Goal: Transaction & Acquisition: Purchase product/service

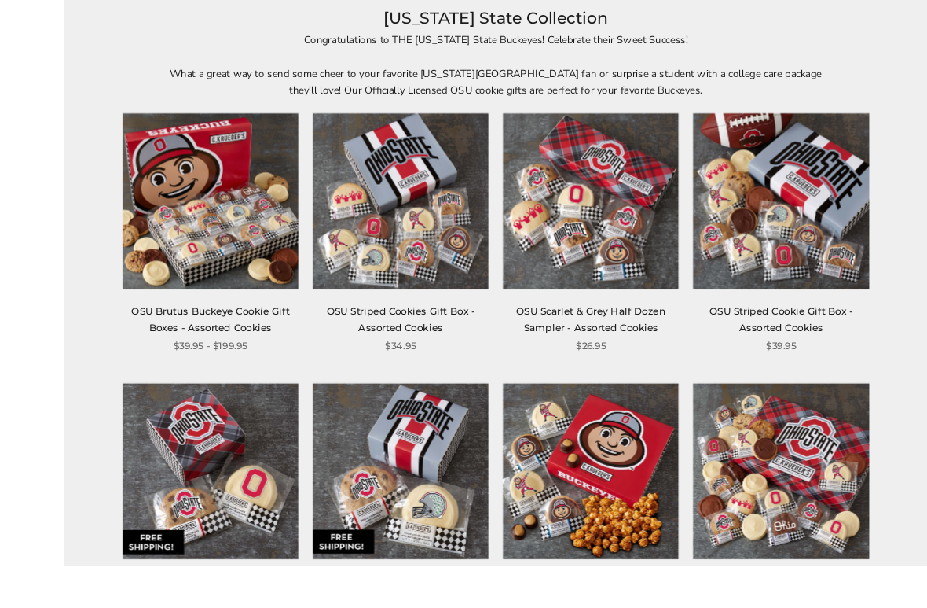
scroll to position [292, 0]
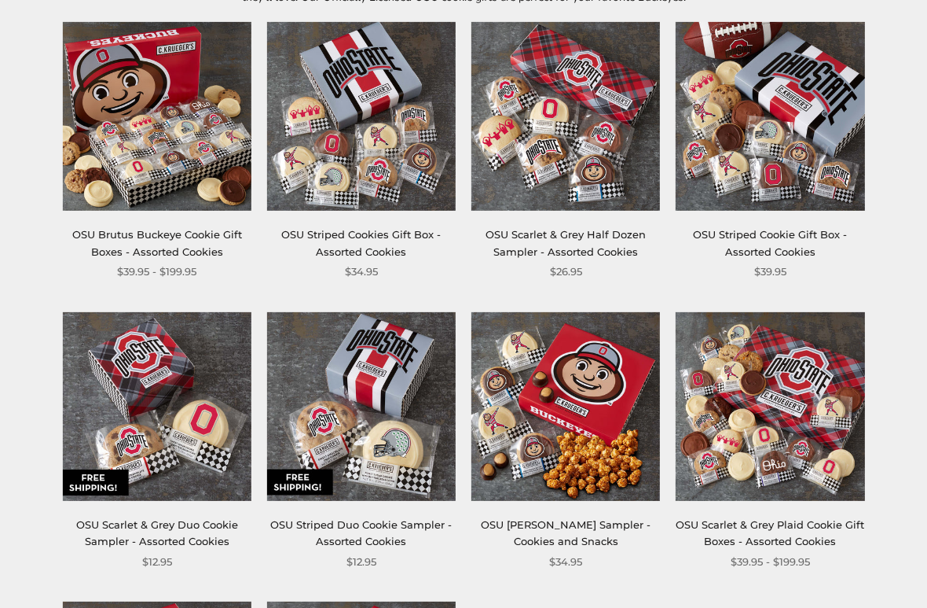
click at [405, 161] on img at bounding box center [361, 116] width 189 height 189
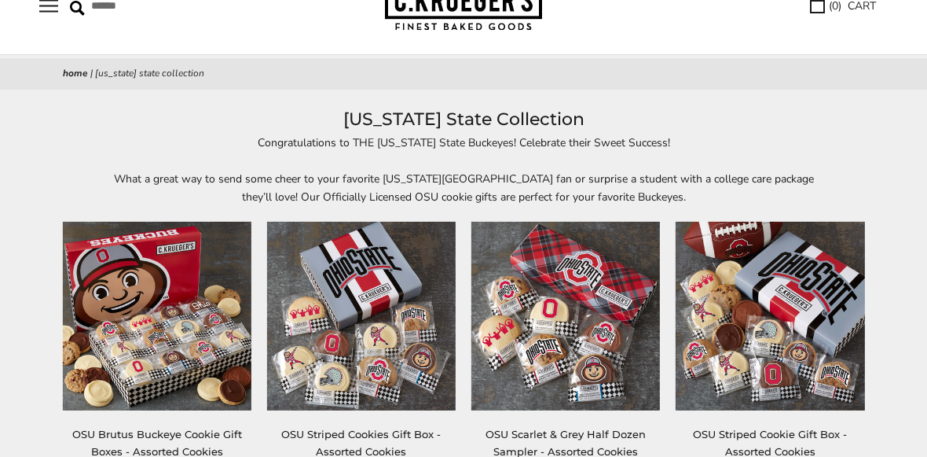
scroll to position [0, 0]
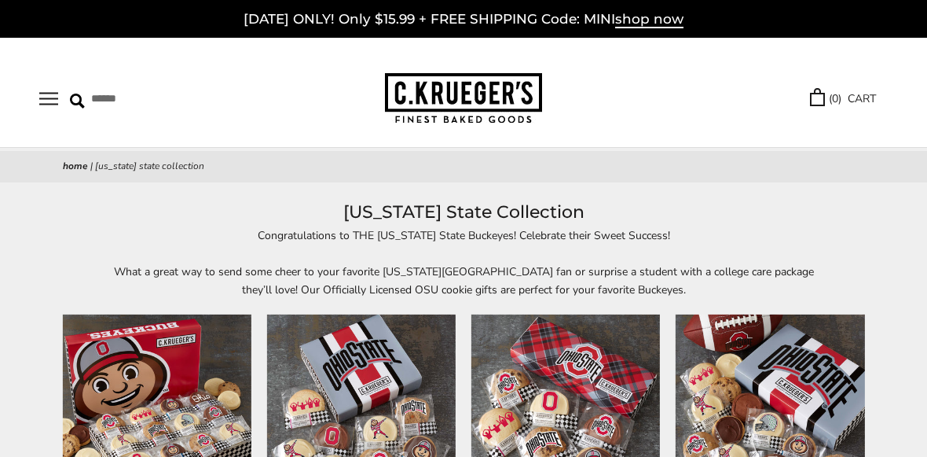
click at [47, 105] on button "Open navigation" at bounding box center [48, 98] width 19 height 13
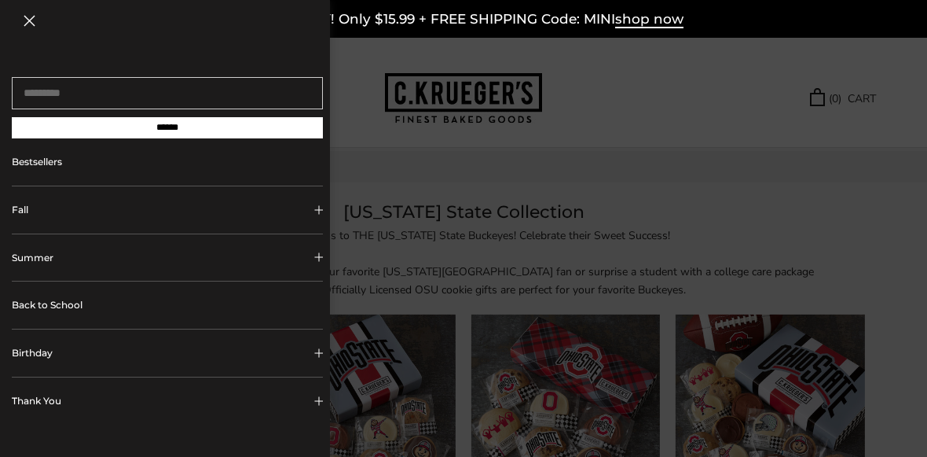
click at [614, 174] on div at bounding box center [463, 228] width 927 height 457
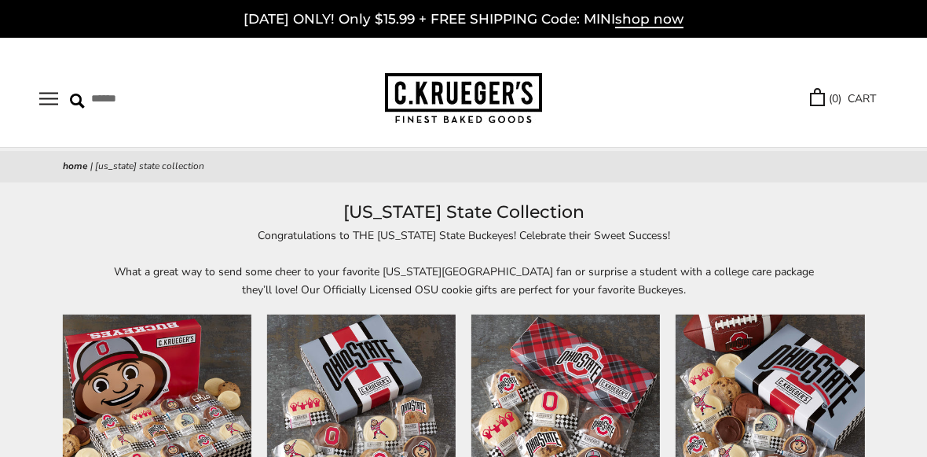
click at [663, 20] on span "shop now" at bounding box center [649, 19] width 68 height 17
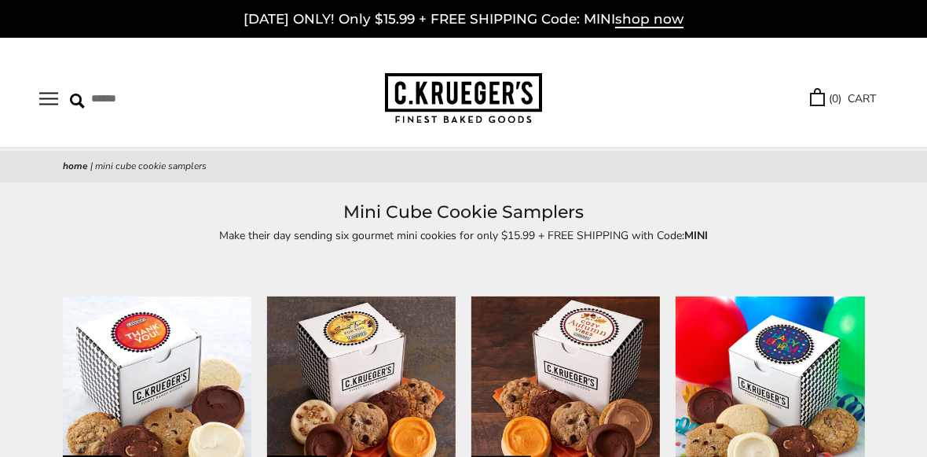
click at [44, 105] on button "Open navigation" at bounding box center [48, 98] width 19 height 13
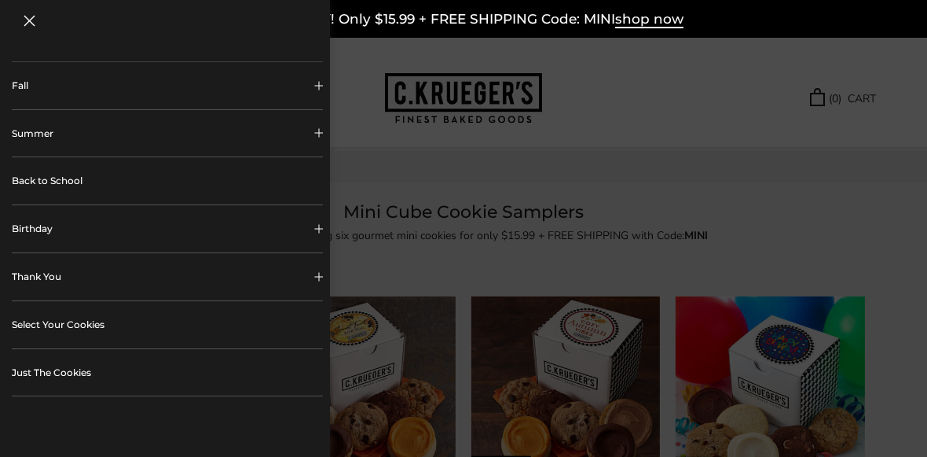
scroll to position [127, 0]
click at [289, 329] on link "Select Your Cookies" at bounding box center [167, 322] width 311 height 47
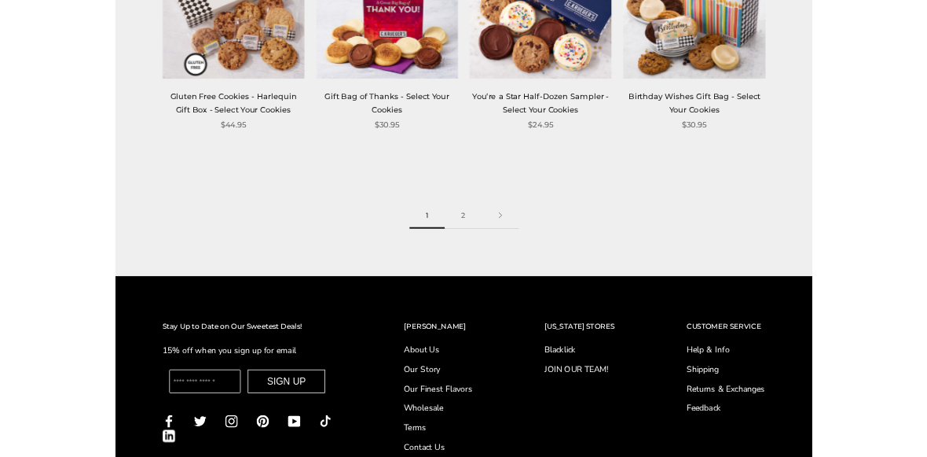
scroll to position [1865, 0]
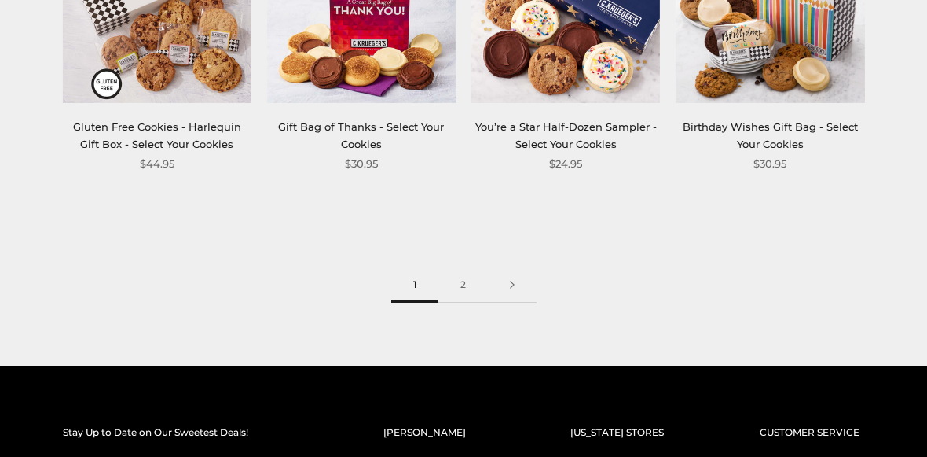
click at [457, 282] on link "2" at bounding box center [464, 284] width 50 height 35
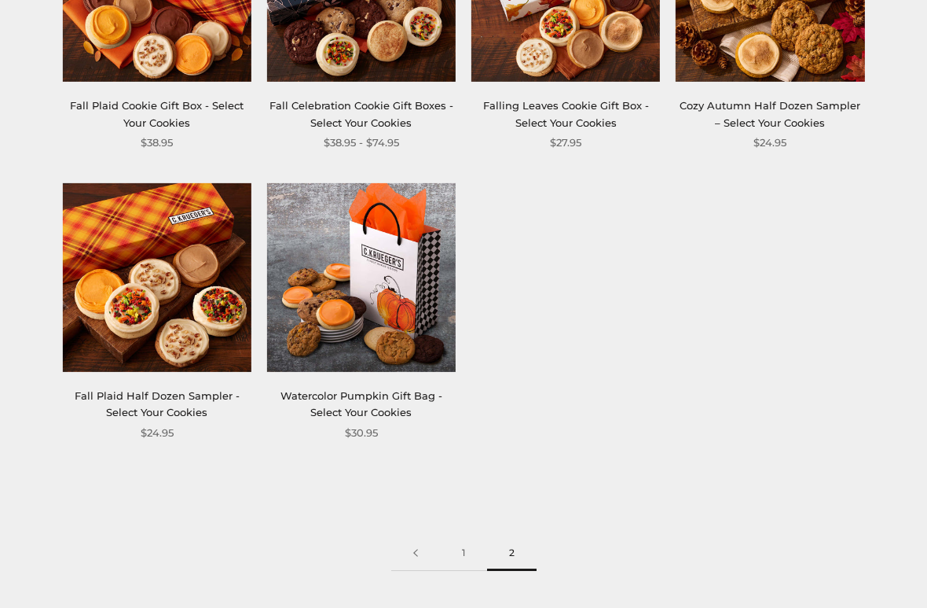
scroll to position [736, 0]
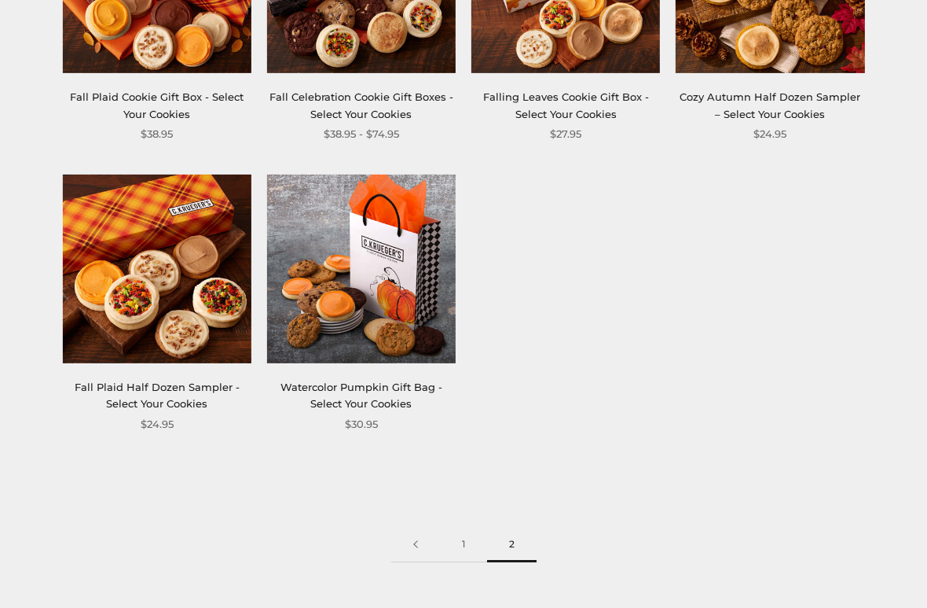
click at [399, 380] on link "Watercolor Pumpkin Gift Bag - Select Your Cookies" at bounding box center [362, 394] width 162 height 29
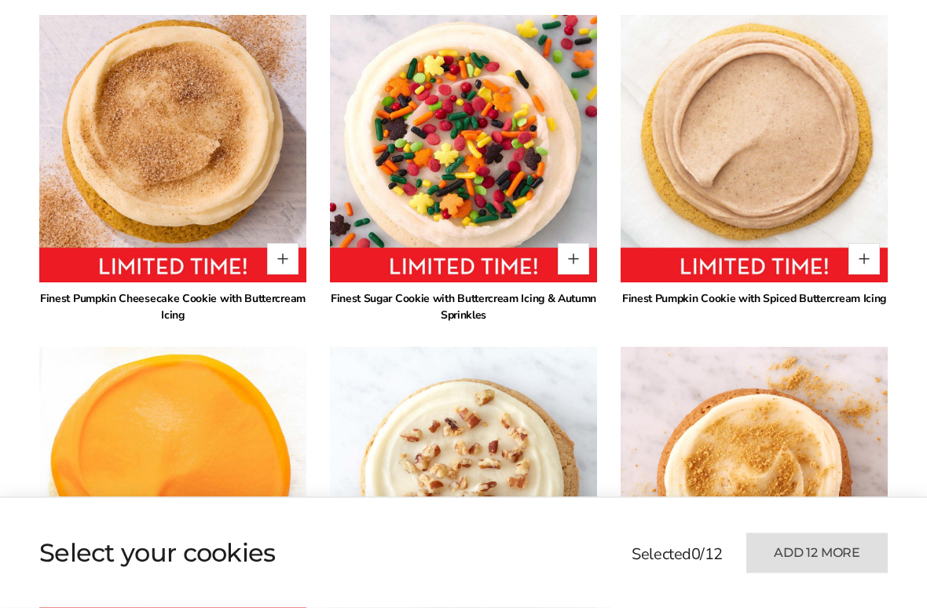
scroll to position [960, 0]
click at [870, 258] on button "Quantity button plus" at bounding box center [864, 258] width 31 height 31
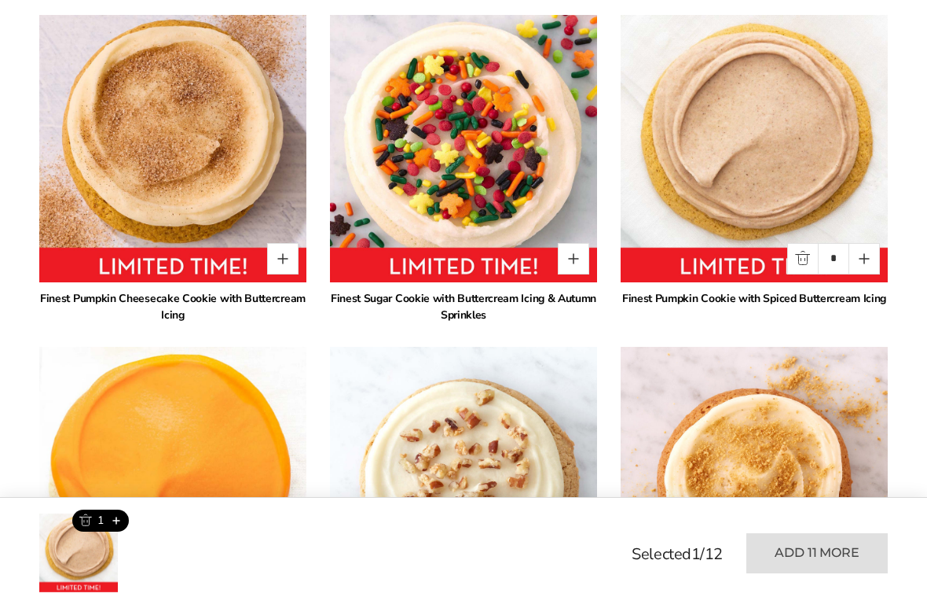
click at [872, 263] on button "Quantity button plus" at bounding box center [864, 258] width 31 height 31
type input "*"
click at [568, 266] on button "Quantity button plus" at bounding box center [573, 258] width 31 height 31
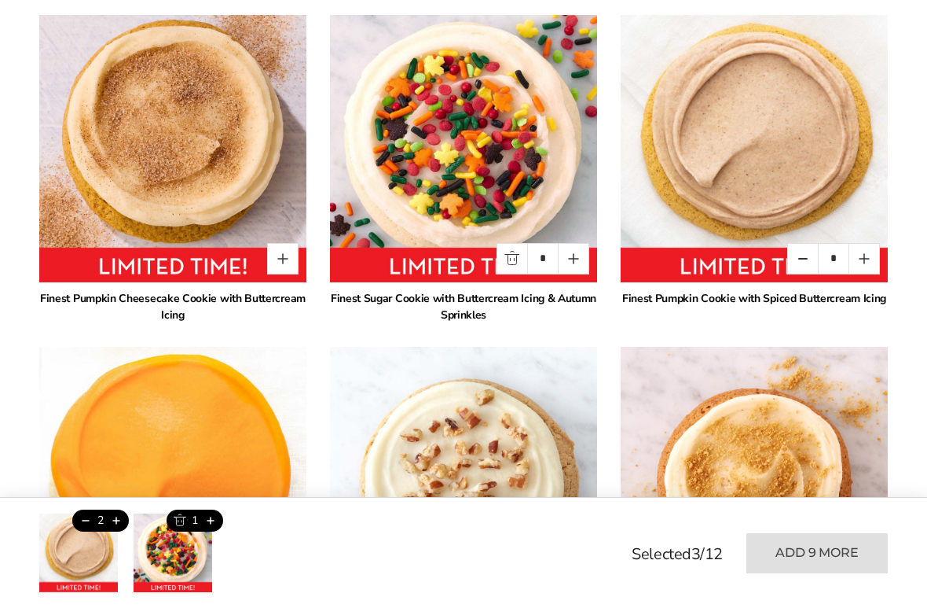
click at [585, 257] on button "Quantity button plus" at bounding box center [573, 258] width 31 height 31
type input "*"
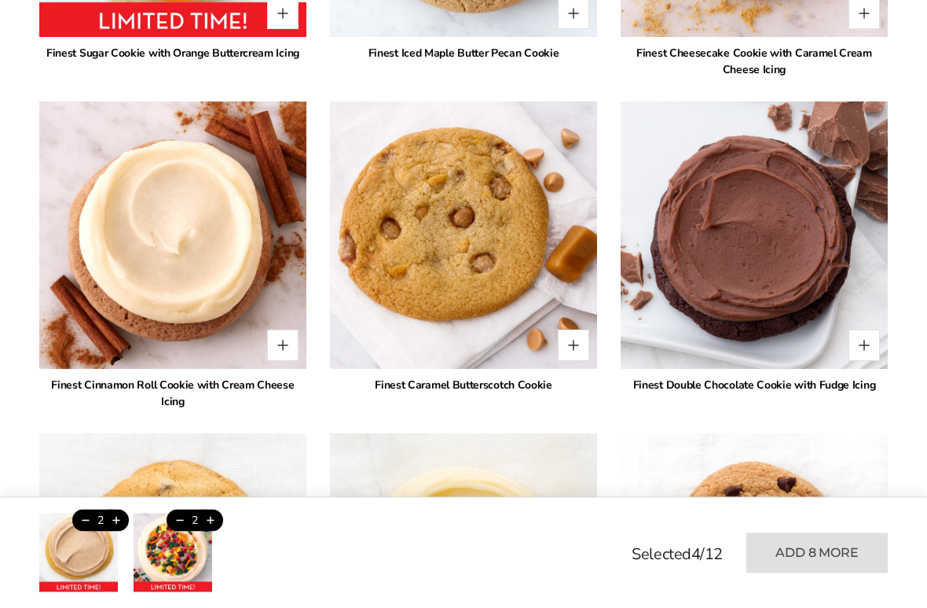
scroll to position [1537, 0]
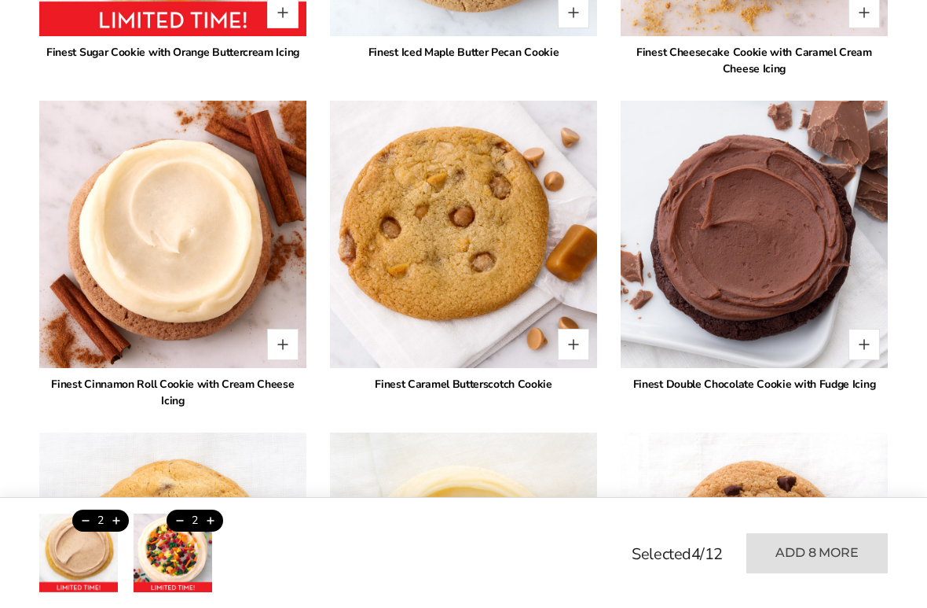
click at [875, 345] on button "Quantity button plus" at bounding box center [864, 344] width 31 height 31
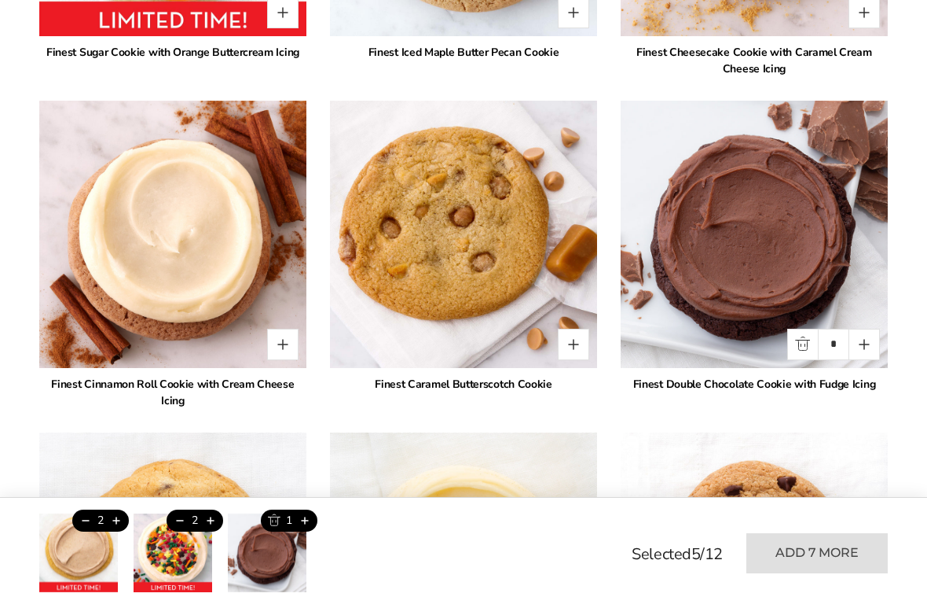
type input "*"
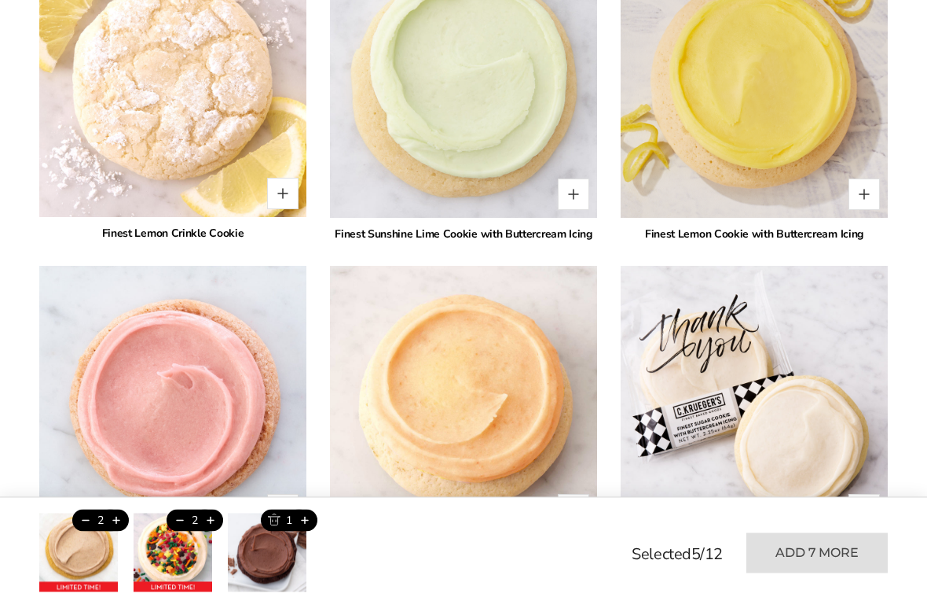
scroll to position [3280, 0]
click at [285, 179] on button "Quantity button plus" at bounding box center [282, 193] width 31 height 31
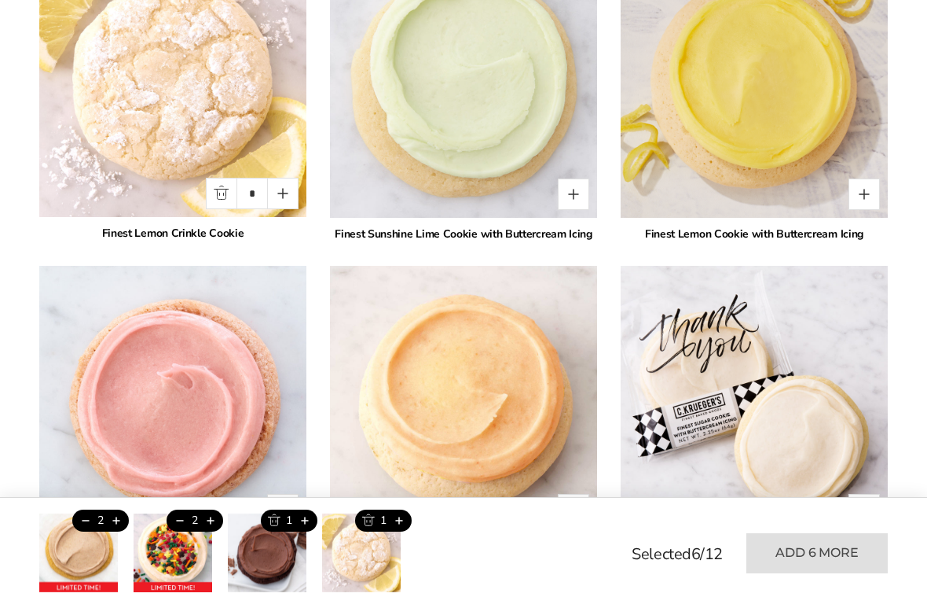
click at [285, 184] on button "Quantity button plus" at bounding box center [282, 193] width 31 height 31
click at [290, 178] on button "Quantity button plus" at bounding box center [282, 193] width 31 height 31
type input "*"
click at [875, 180] on button "Quantity button plus" at bounding box center [864, 193] width 31 height 31
type input "*"
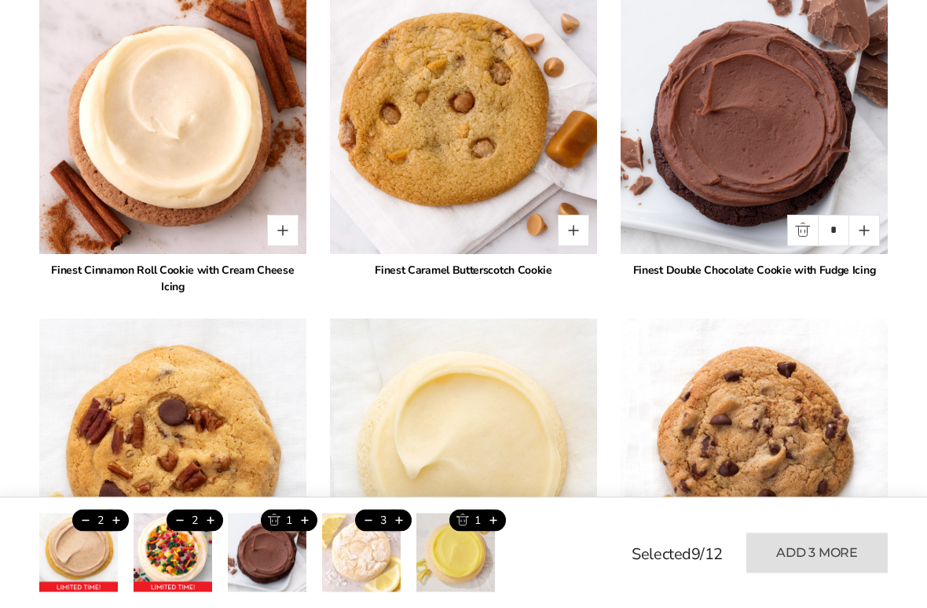
scroll to position [1651, 0]
click at [874, 239] on button "Quantity button plus" at bounding box center [864, 230] width 31 height 31
click at [873, 237] on button "Quantity button plus" at bounding box center [864, 230] width 31 height 31
click at [872, 233] on button "Quantity button plus" at bounding box center [864, 230] width 31 height 31
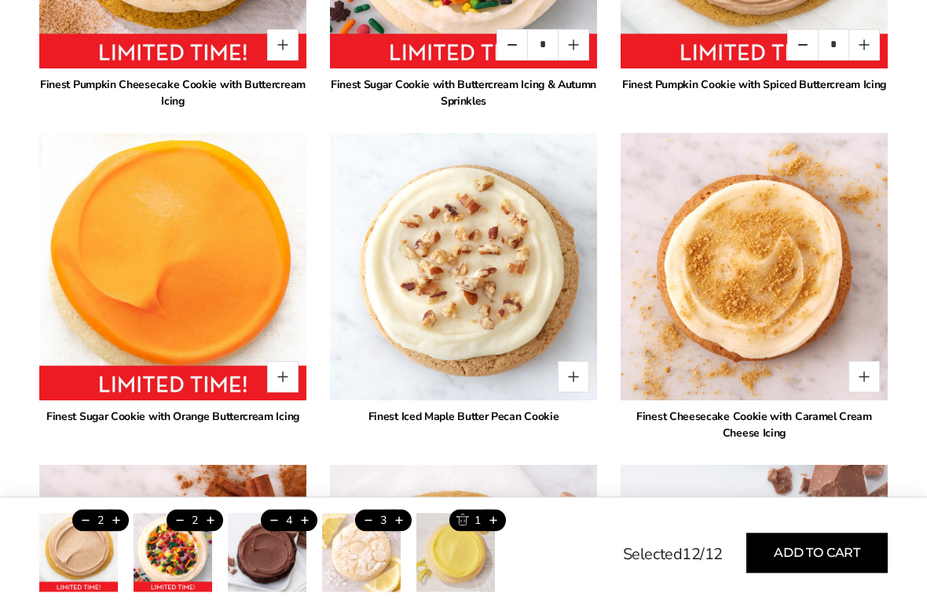
scroll to position [1174, 0]
click at [277, 456] on button "Trash this product" at bounding box center [274, 520] width 26 height 22
type input "*"
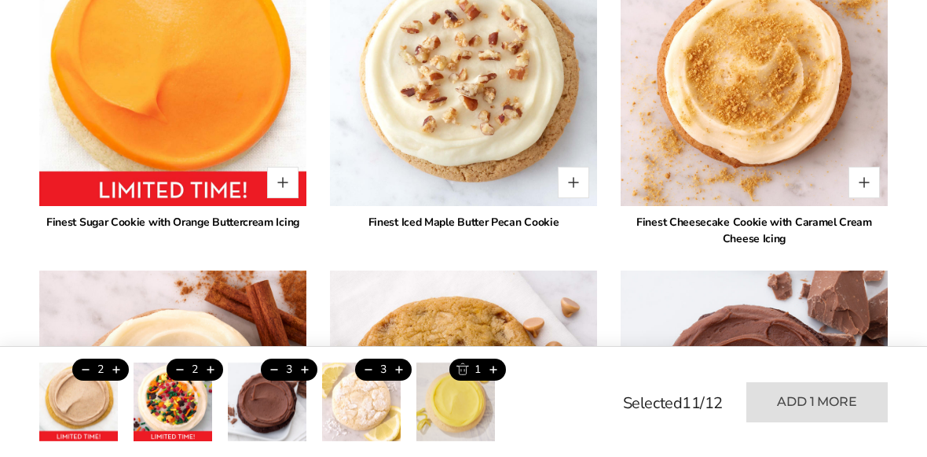
scroll to position [1365, 0]
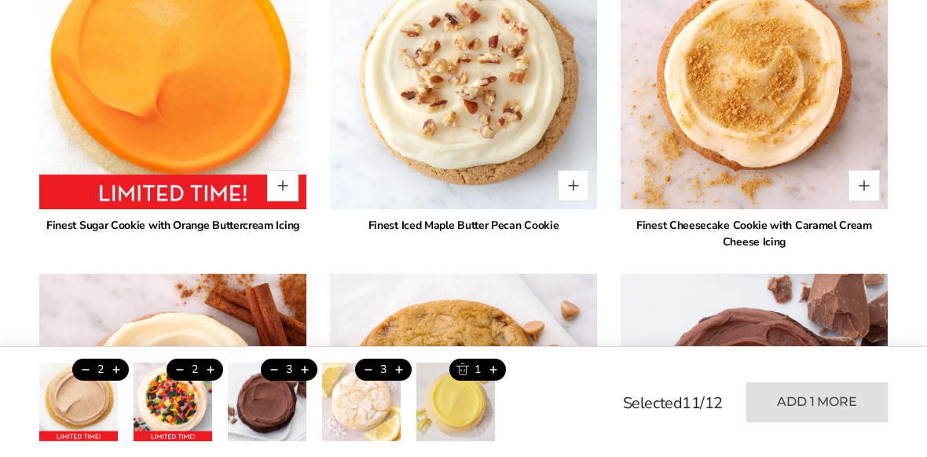
click at [368, 372] on button "Trash this product" at bounding box center [368, 369] width 26 height 22
click at [409, 374] on button "Add this product" at bounding box center [399, 369] width 26 height 22
type input "*"
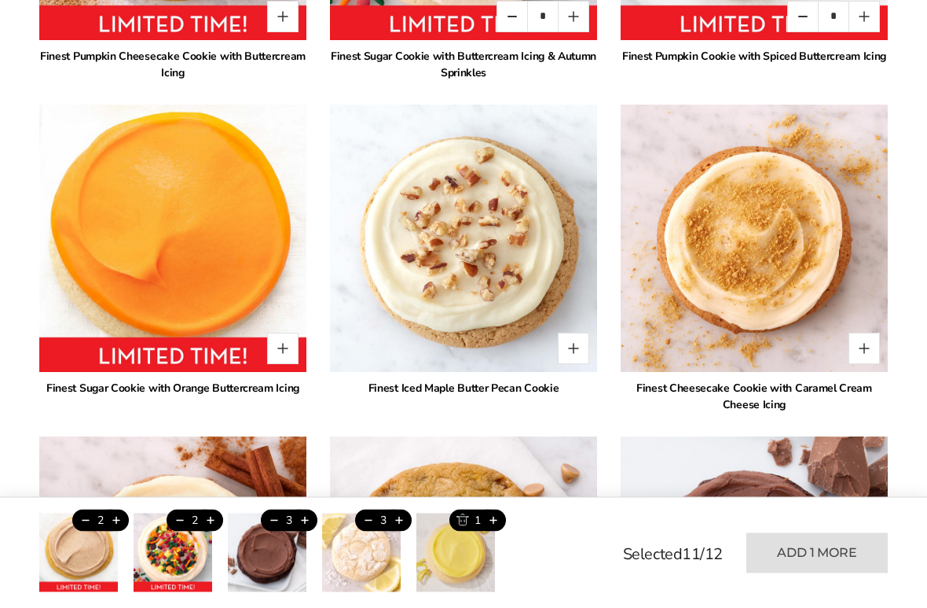
scroll to position [1203, 0]
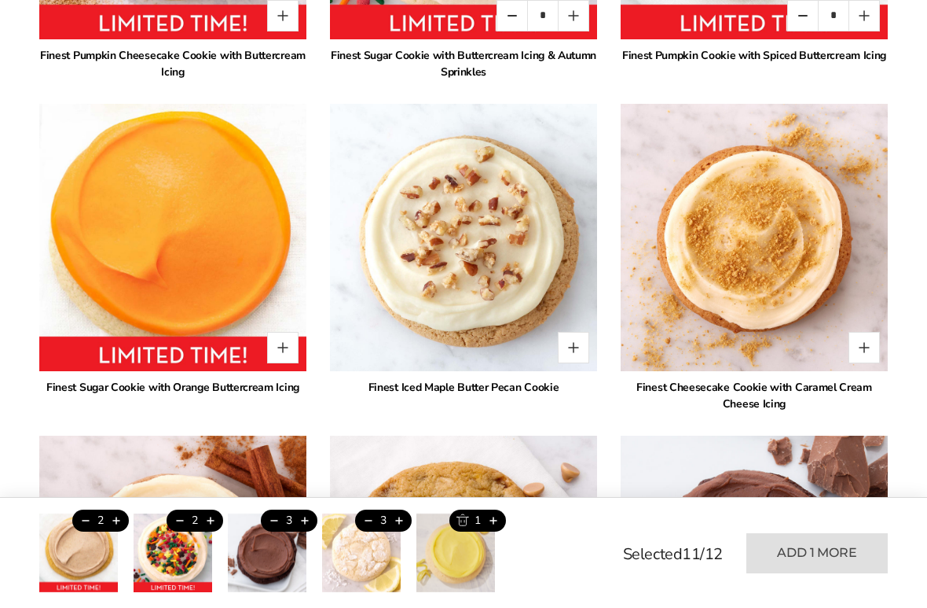
click at [292, 351] on button "Quantity button plus" at bounding box center [282, 347] width 31 height 31
type input "*"
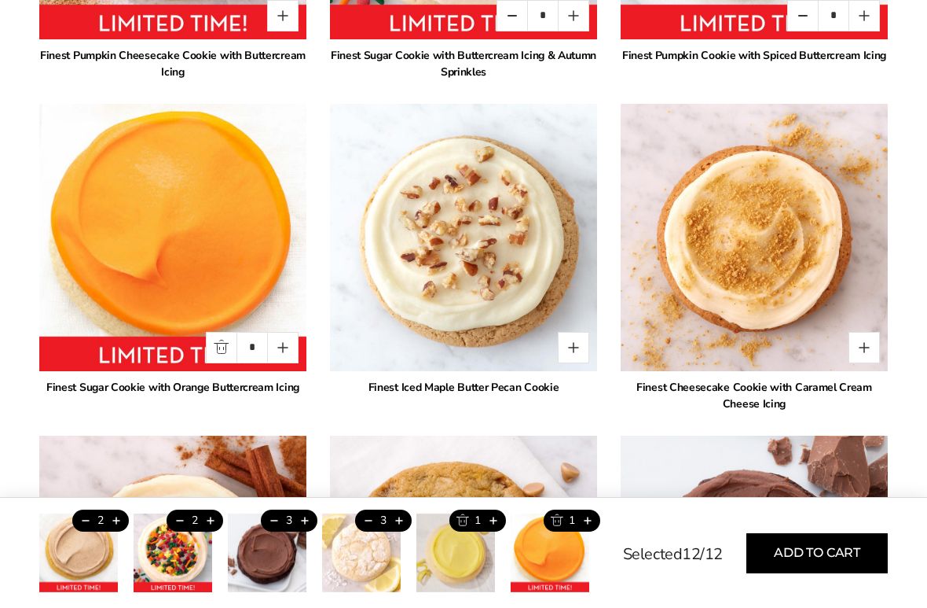
click at [848, 456] on button "Add to cart" at bounding box center [817, 553] width 141 height 40
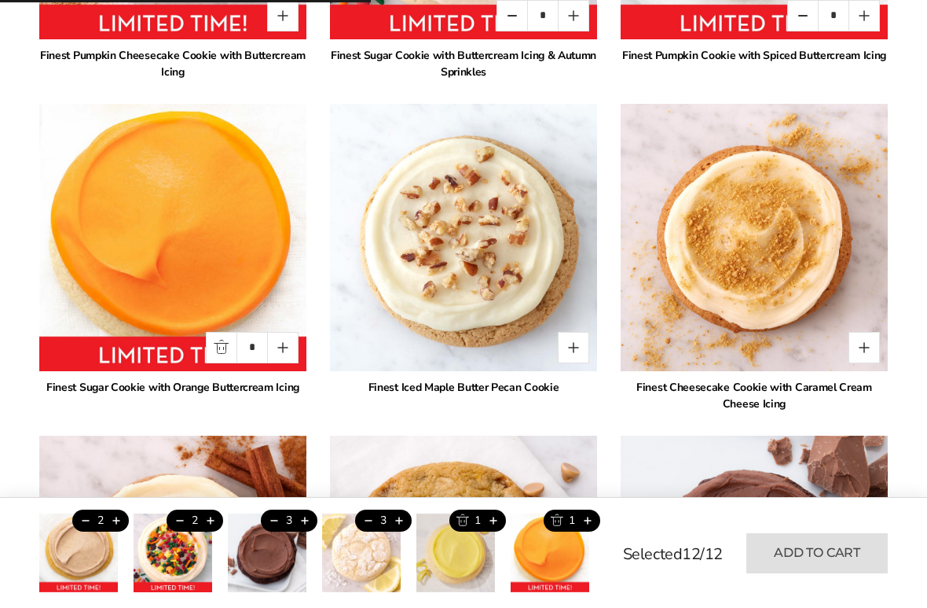
type input "*"
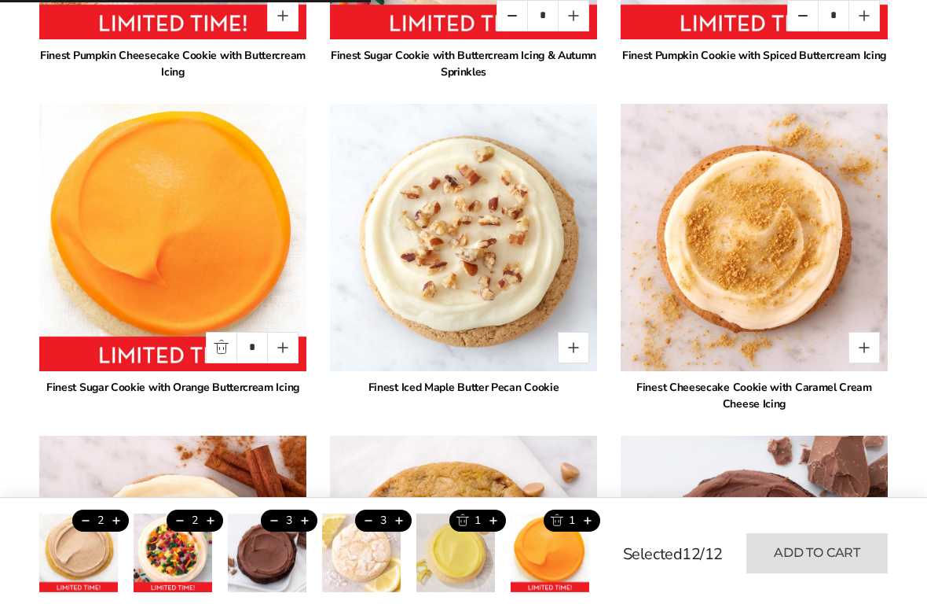
type input "*"
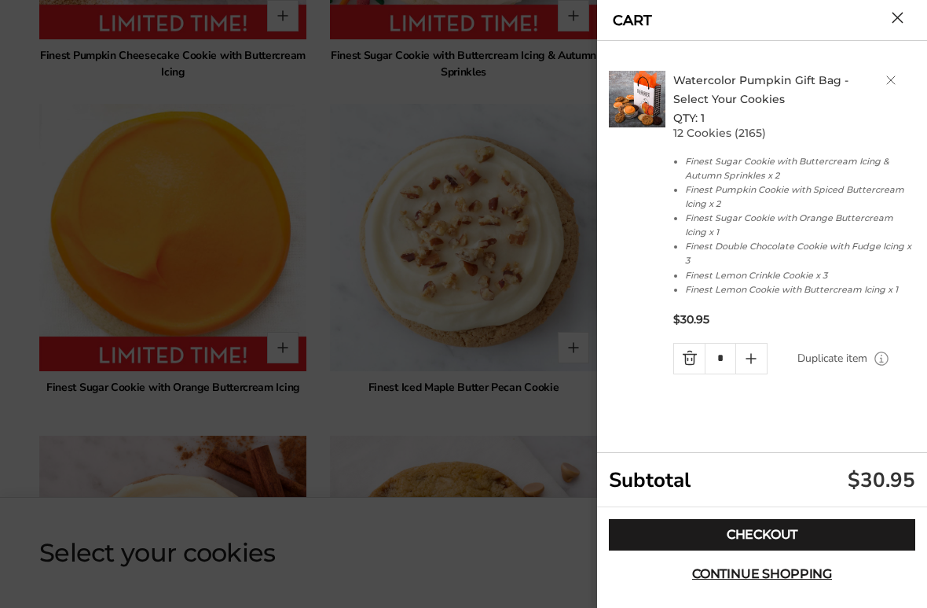
click at [902, 12] on button "Close cart" at bounding box center [898, 18] width 12 height 12
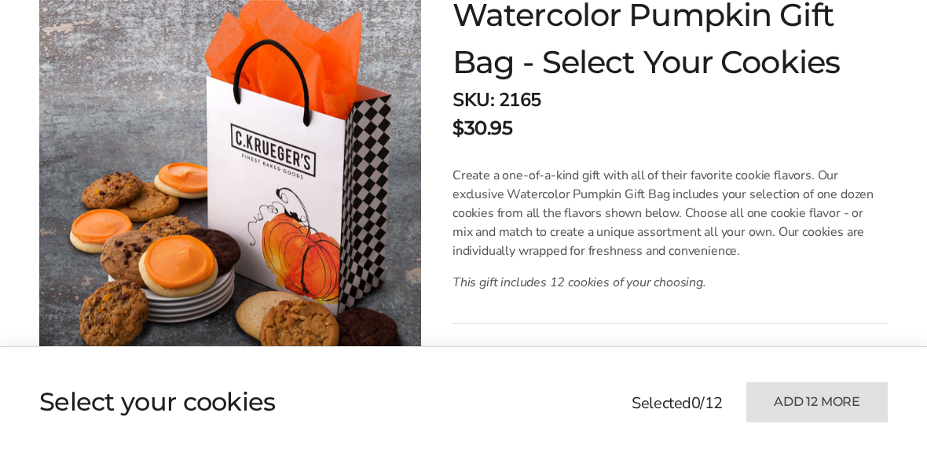
scroll to position [0, 0]
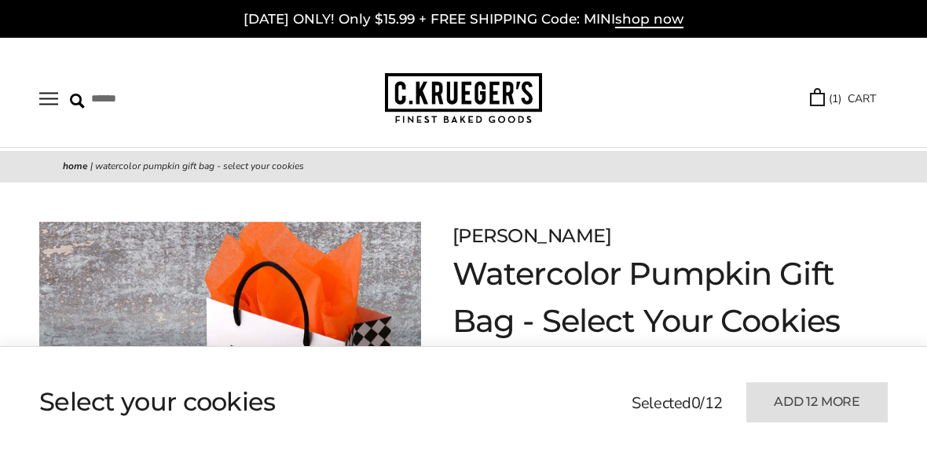
click at [83, 87] on input "Search" at bounding box center [157, 98] width 174 height 24
type input "**********"
click at [307, 97] on input "******" at bounding box center [317, 96] width 42 height 21
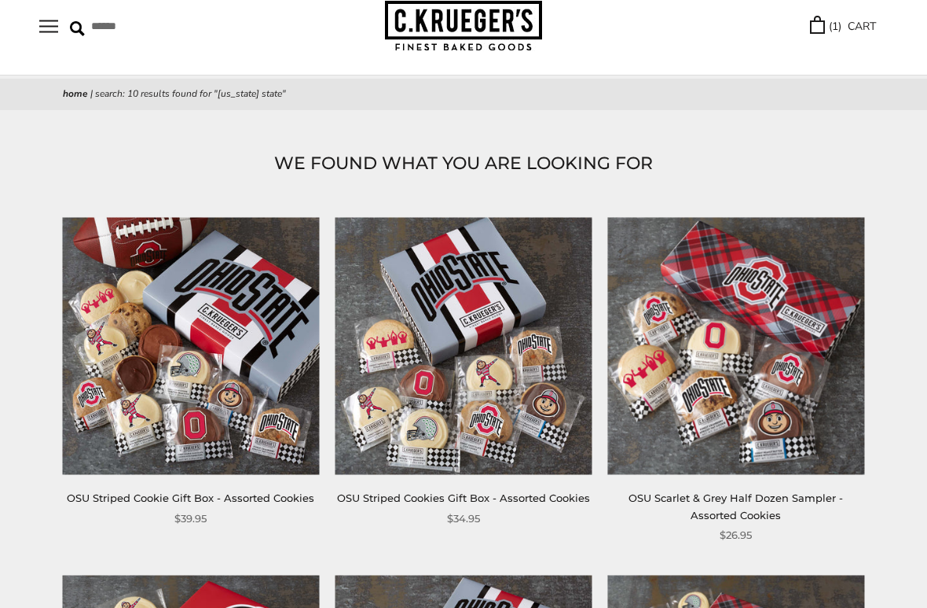
scroll to position [73, 0]
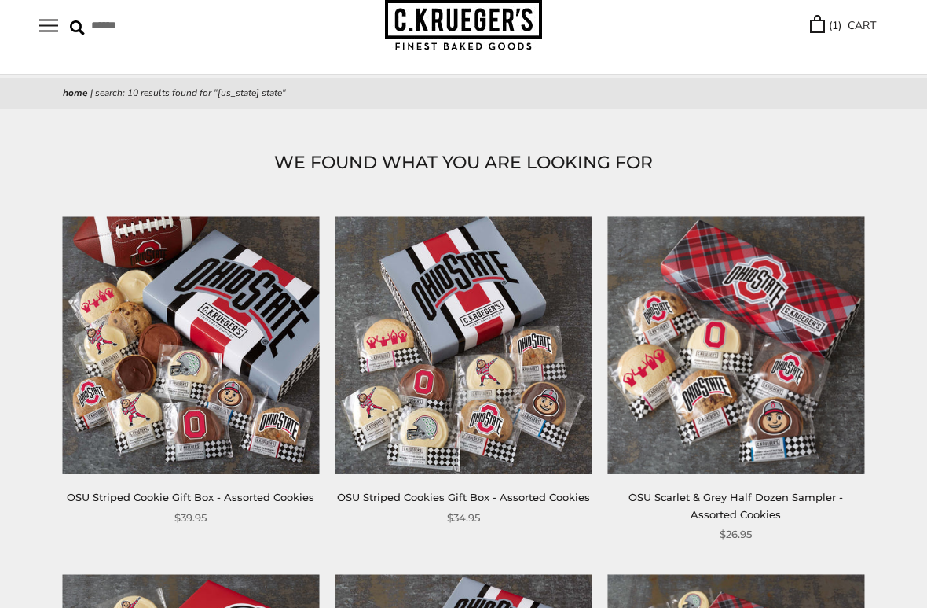
click at [246, 456] on link "OSU Striped Cookie Gift Box - Assorted Cookies" at bounding box center [191, 496] width 248 height 13
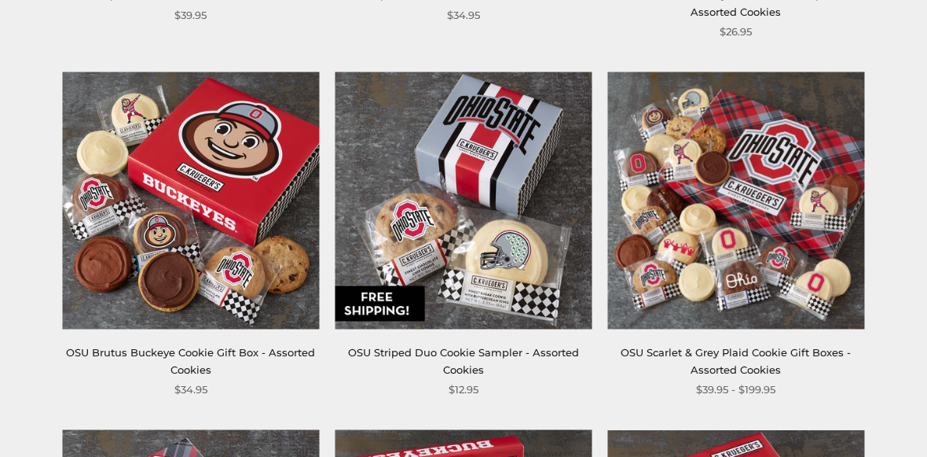
scroll to position [575, 0]
